Goal: Information Seeking & Learning: Learn about a topic

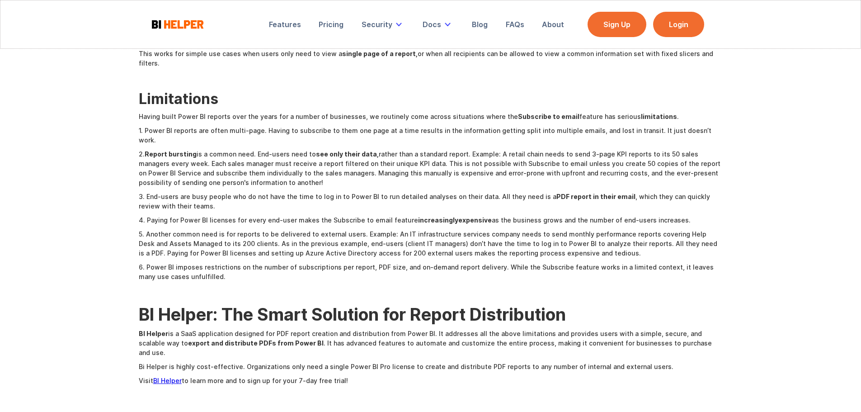
scroll to position [452, 0]
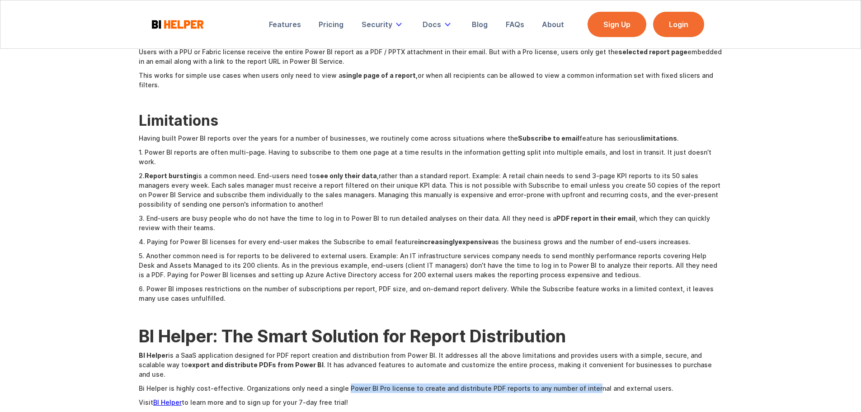
drag, startPoint x: 341, startPoint y: 361, endPoint x: 579, endPoint y: 363, distance: 238.2
click at [579, 383] on p "Bi Helper is highly cost-effective. Organizations only need a single Power BI P…" at bounding box center [431, 387] width 584 height 9
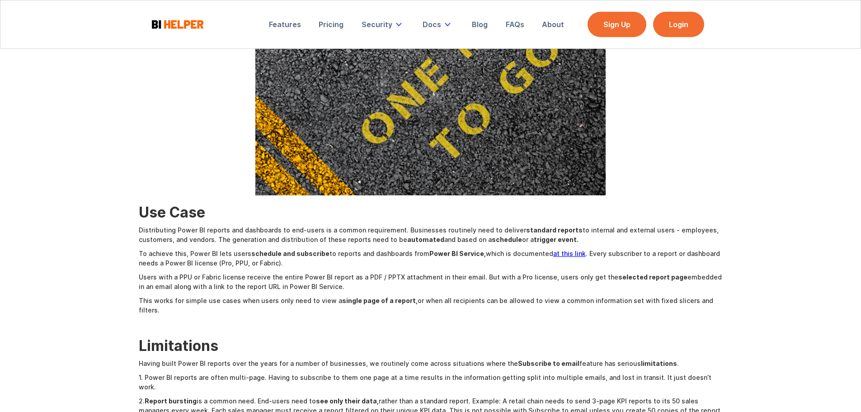
scroll to position [226, 0]
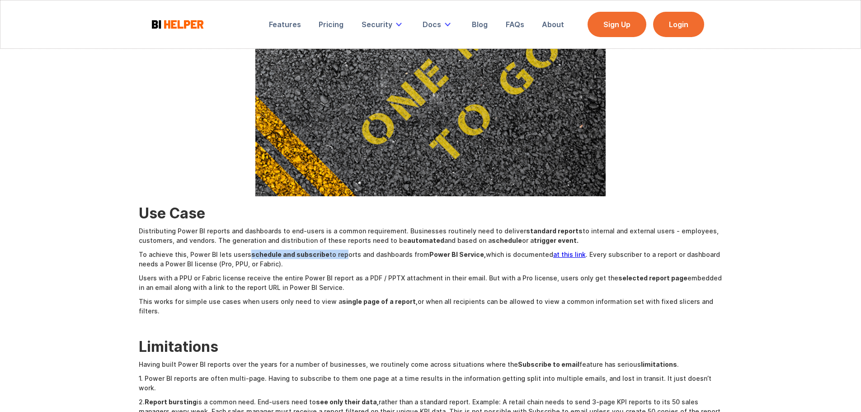
drag, startPoint x: 246, startPoint y: 254, endPoint x: 338, endPoint y: 258, distance: 91.9
click at [338, 258] on p "To achieve this, Power BI lets users schedule and subscribe to reports and dash…" at bounding box center [431, 259] width 584 height 19
drag, startPoint x: 177, startPoint y: 277, endPoint x: 222, endPoint y: 280, distance: 44.9
click at [222, 280] on p "Users with a PPU or Fabric license receive the entire Power BI report as a PDF …" at bounding box center [431, 282] width 584 height 19
click at [530, 277] on p "Users with a PPU or Fabric license receive the entire Power BI report as a PDF …" at bounding box center [431, 282] width 584 height 19
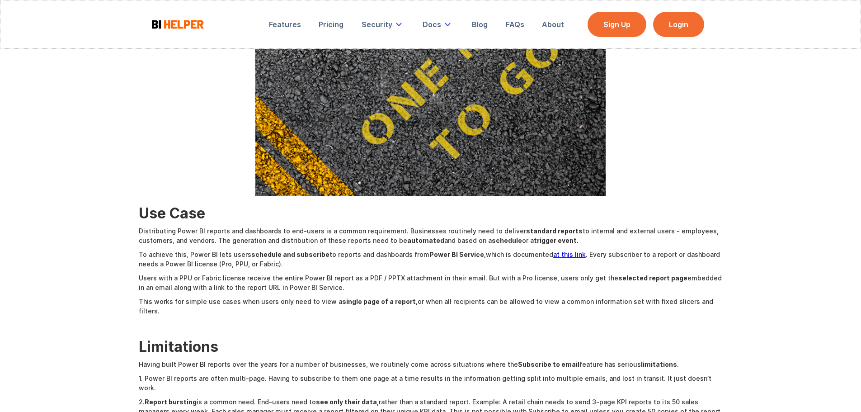
click at [175, 303] on p "This works for simple use cases when users only need to view a single page of a…" at bounding box center [431, 306] width 584 height 19
click at [342, 303] on strong "single page of a report," at bounding box center [379, 301] width 75 height 8
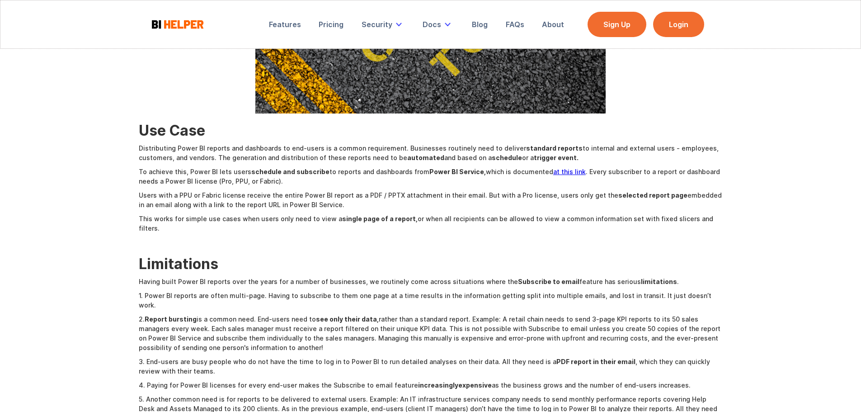
scroll to position [362, 0]
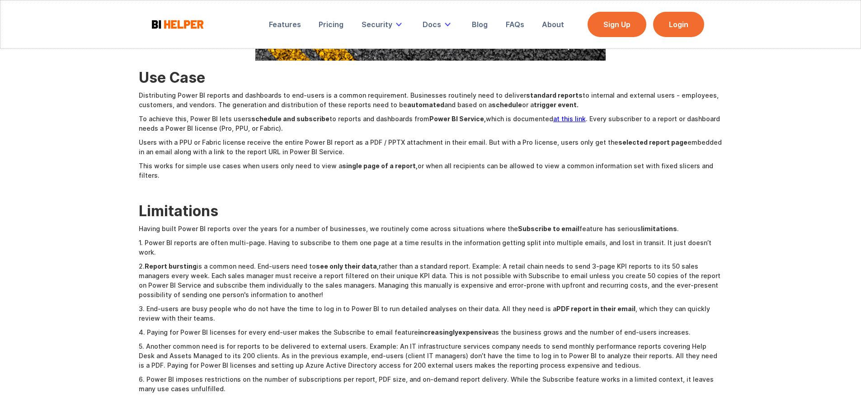
click at [145, 224] on p "Having built Power BI reports over the years for a number of businesses, we rou…" at bounding box center [431, 228] width 584 height 9
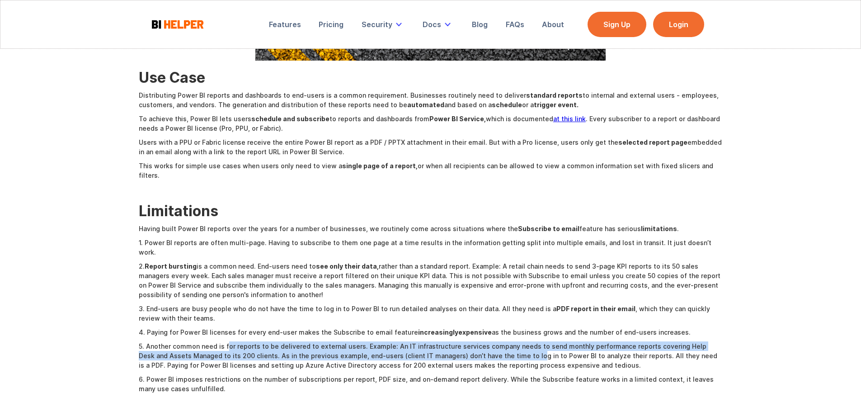
drag, startPoint x: 227, startPoint y: 325, endPoint x: 498, endPoint y: 337, distance: 271.4
click at [498, 341] on p "5. Another common need is for reports to be delivered to external users. Exampl…" at bounding box center [431, 355] width 584 height 28
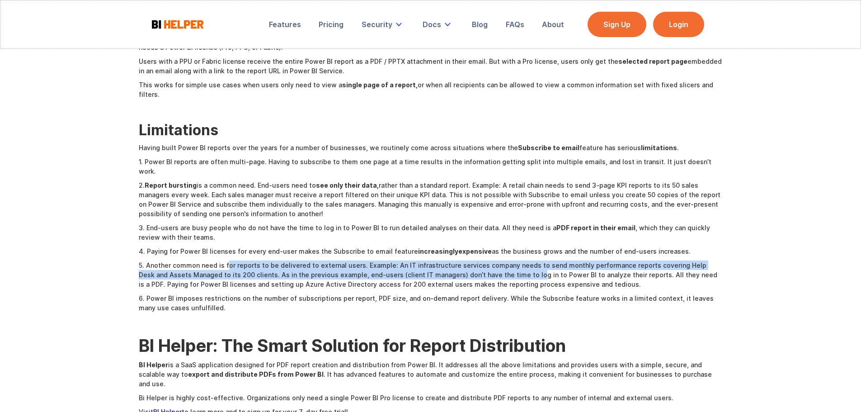
scroll to position [497, 0]
